Goal: Check status: Check status

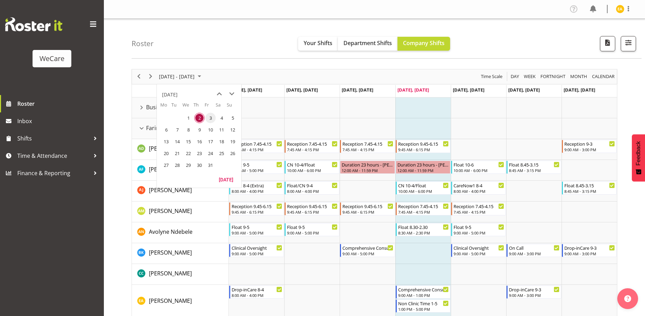
scroll to position [1316, 0]
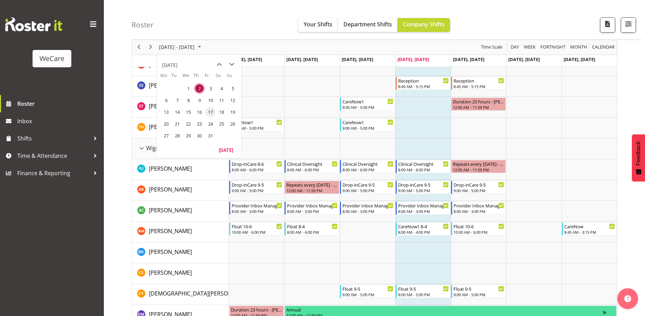
click at [211, 113] on span "17" at bounding box center [210, 112] width 10 height 10
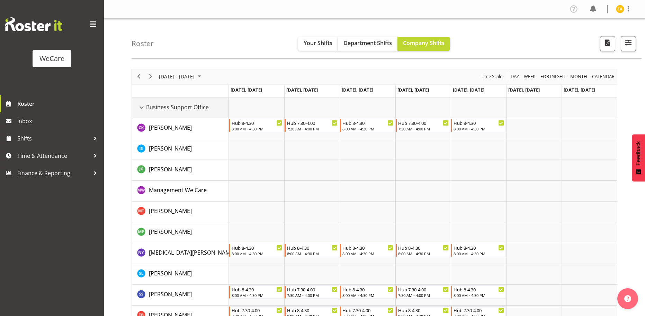
click at [180, 107] on span "Business Support Office" at bounding box center [177, 107] width 63 height 8
drag, startPoint x: 140, startPoint y: 108, endPoint x: 186, endPoint y: 89, distance: 49.4
click at [140, 108] on div "Business Support Office resource" at bounding box center [141, 107] width 9 height 9
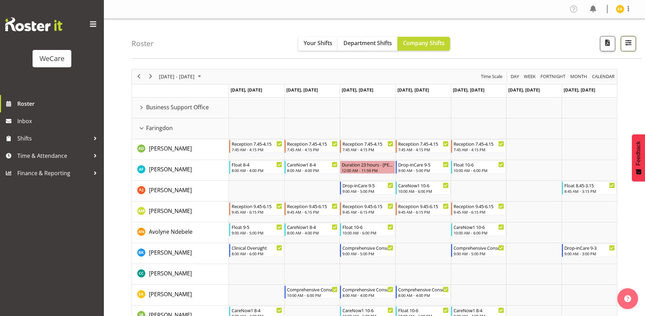
click at [630, 45] on span "button" at bounding box center [628, 42] width 9 height 9
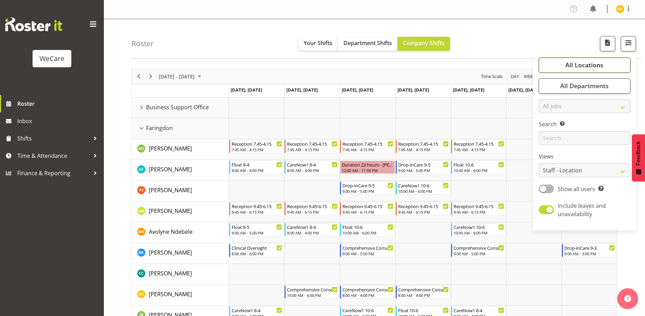
click at [595, 65] on span "All Locations" at bounding box center [585, 65] width 38 height 8
click at [549, 99] on span at bounding box center [548, 99] width 6 height 6
click at [549, 99] on input "Business Support Office" at bounding box center [547, 99] width 5 height 5
checkbox input "false"
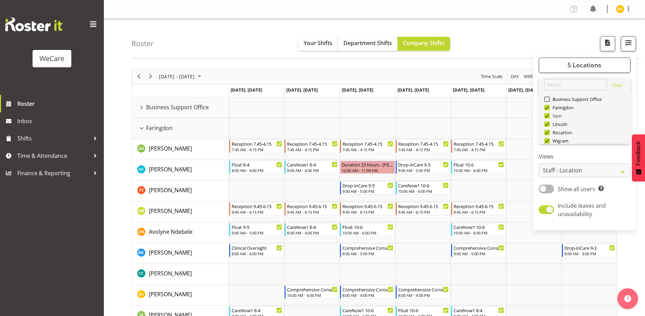
click at [547, 115] on span at bounding box center [548, 116] width 6 height 6
click at [547, 115] on input "Ilam" at bounding box center [547, 115] width 5 height 5
checkbox input "false"
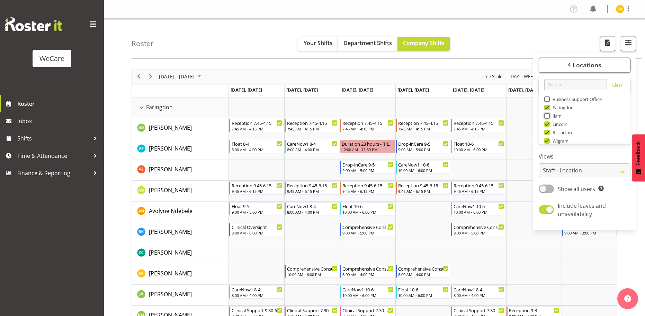
click at [547, 133] on span at bounding box center [548, 133] width 6 height 6
click at [547, 133] on input "Riccarton" at bounding box center [547, 132] width 5 height 5
checkbox input "false"
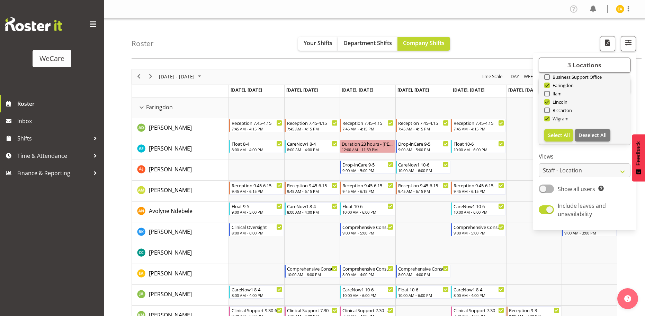
click at [548, 118] on span at bounding box center [548, 119] width 6 height 6
click at [548, 118] on input "Wigram" at bounding box center [547, 118] width 5 height 5
checkbox input "false"
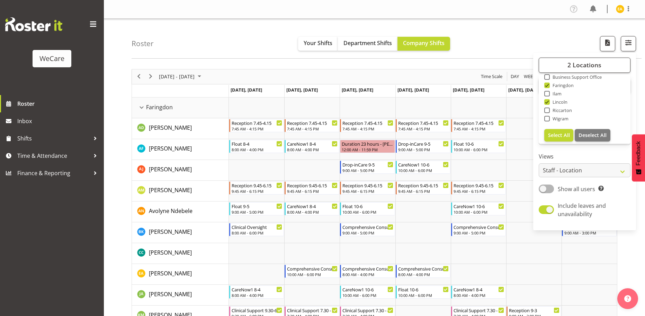
click at [622, 195] on div "2 Locations Clear Business Support Office [GEOGRAPHIC_DATA] Ilam [GEOGRAPHIC_DA…" at bounding box center [584, 141] width 103 height 172
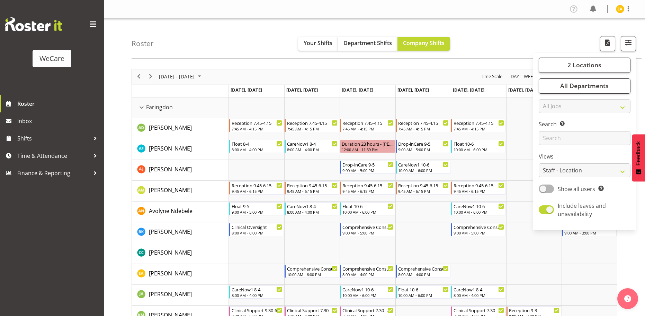
click at [513, 38] on div "Roster Your Shifts Department Shifts Company Shifts 2 Locations Clear Business …" at bounding box center [387, 39] width 510 height 40
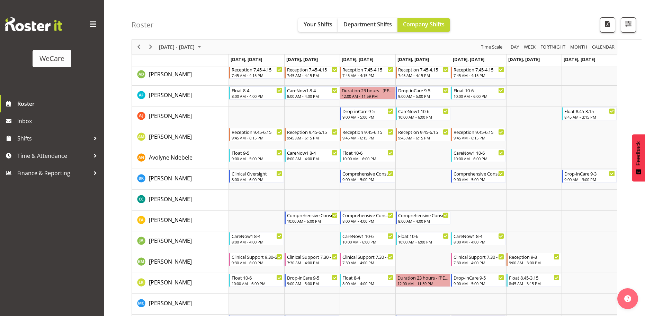
scroll to position [44, 0]
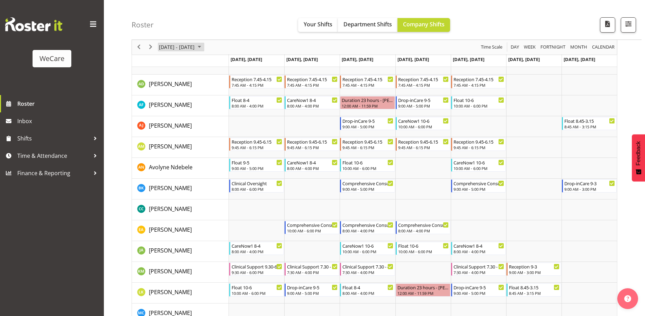
click at [204, 45] on span "October 2025" at bounding box center [199, 47] width 8 height 9
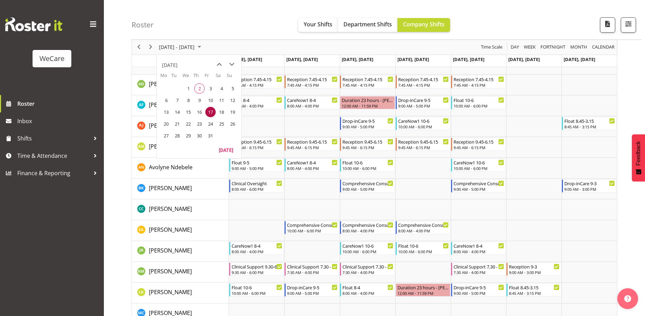
drag, startPoint x: 201, startPoint y: 138, endPoint x: 227, endPoint y: 136, distance: 26.8
click at [201, 138] on span "30" at bounding box center [199, 135] width 10 height 10
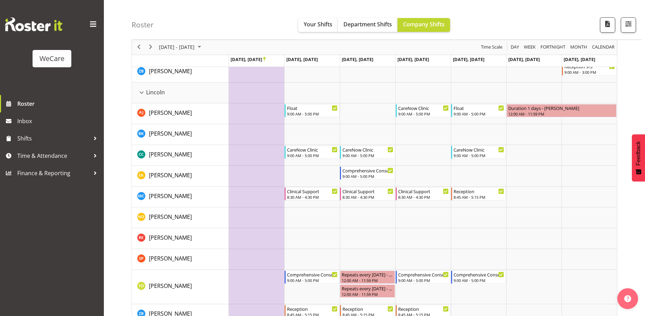
scroll to position [507, 0]
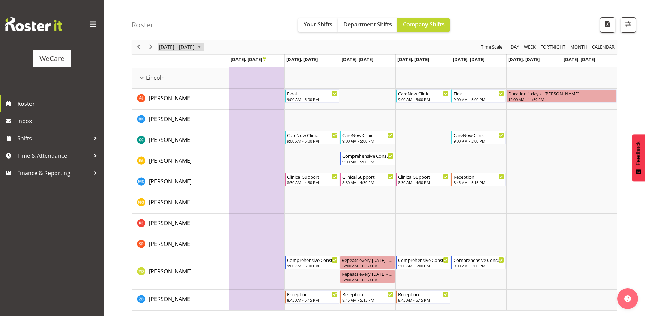
click at [204, 47] on span "October 2025" at bounding box center [199, 47] width 8 height 9
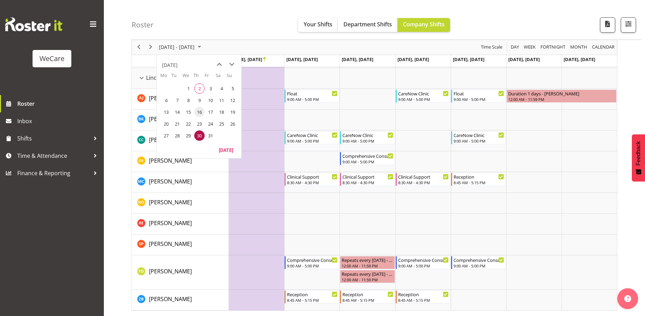
click at [199, 112] on span "16" at bounding box center [199, 112] width 10 height 10
